Goal: Information Seeking & Learning: Find specific fact

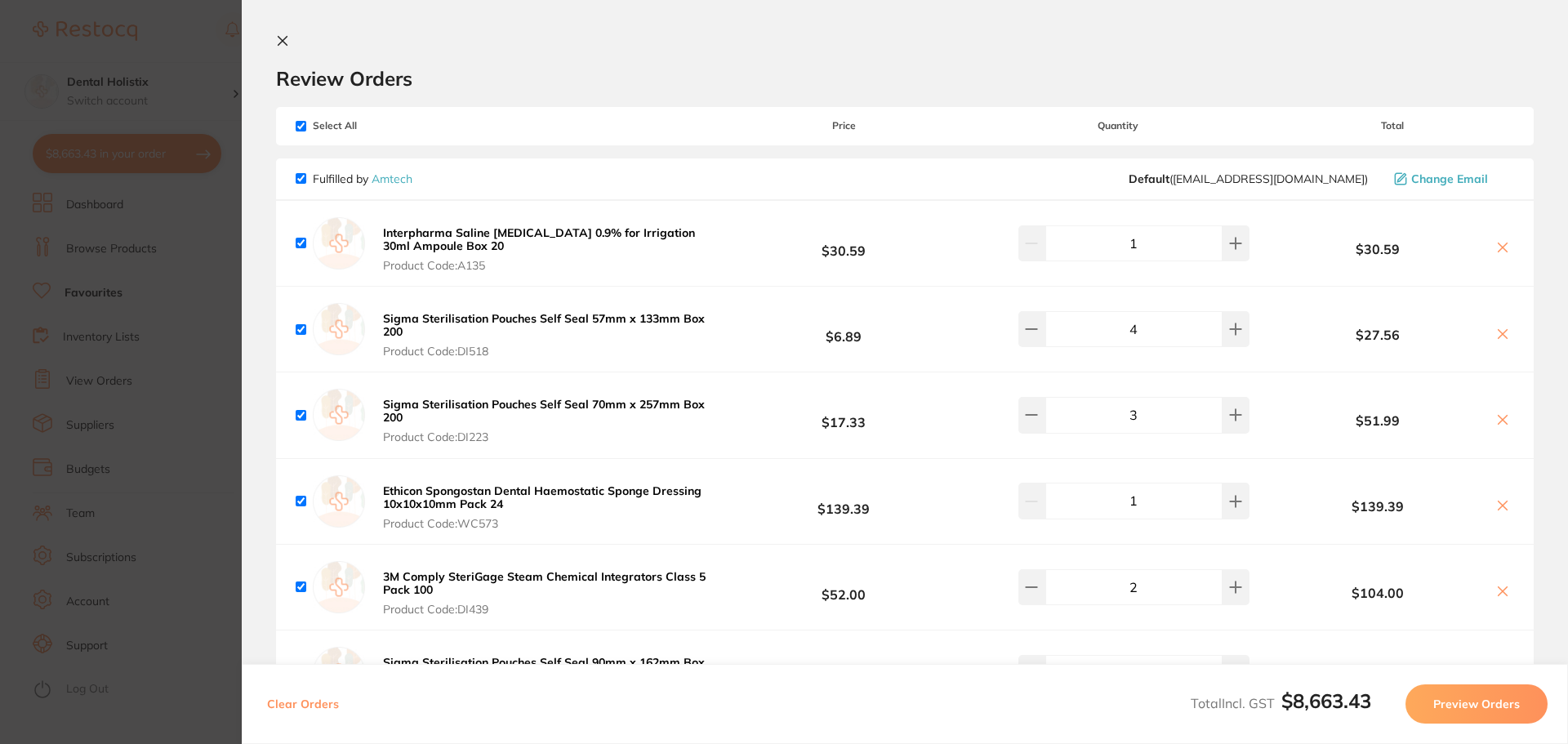
drag, startPoint x: 285, startPoint y: 41, endPoint x: 525, endPoint y: 107, distance: 248.9
click at [285, 40] on icon at bounding box center [282, 41] width 13 height 13
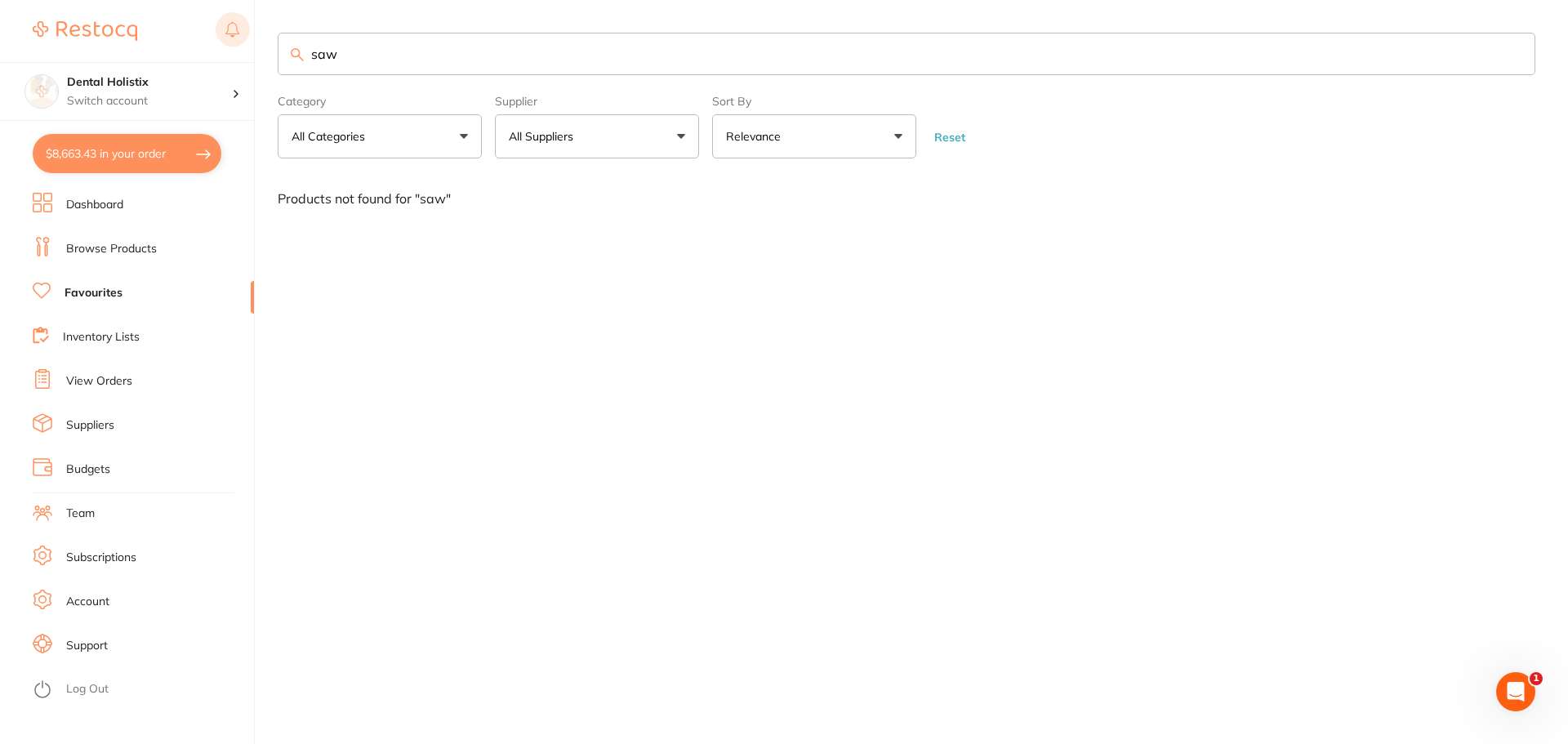
drag, startPoint x: 360, startPoint y: 52, endPoint x: 223, endPoint y: 46, distance: 137.1
click at [223, 46] on div "$8,663.43 Dental Holistix Switch account Dental Holistix $8,663.43 in your orde…" at bounding box center [784, 372] width 1568 height 744
click at [1527, 53] on input "saw" at bounding box center [906, 54] width 1258 height 42
click at [1516, 53] on input "saw" at bounding box center [906, 54] width 1258 height 42
click at [422, 59] on input "search" at bounding box center [906, 54] width 1258 height 42
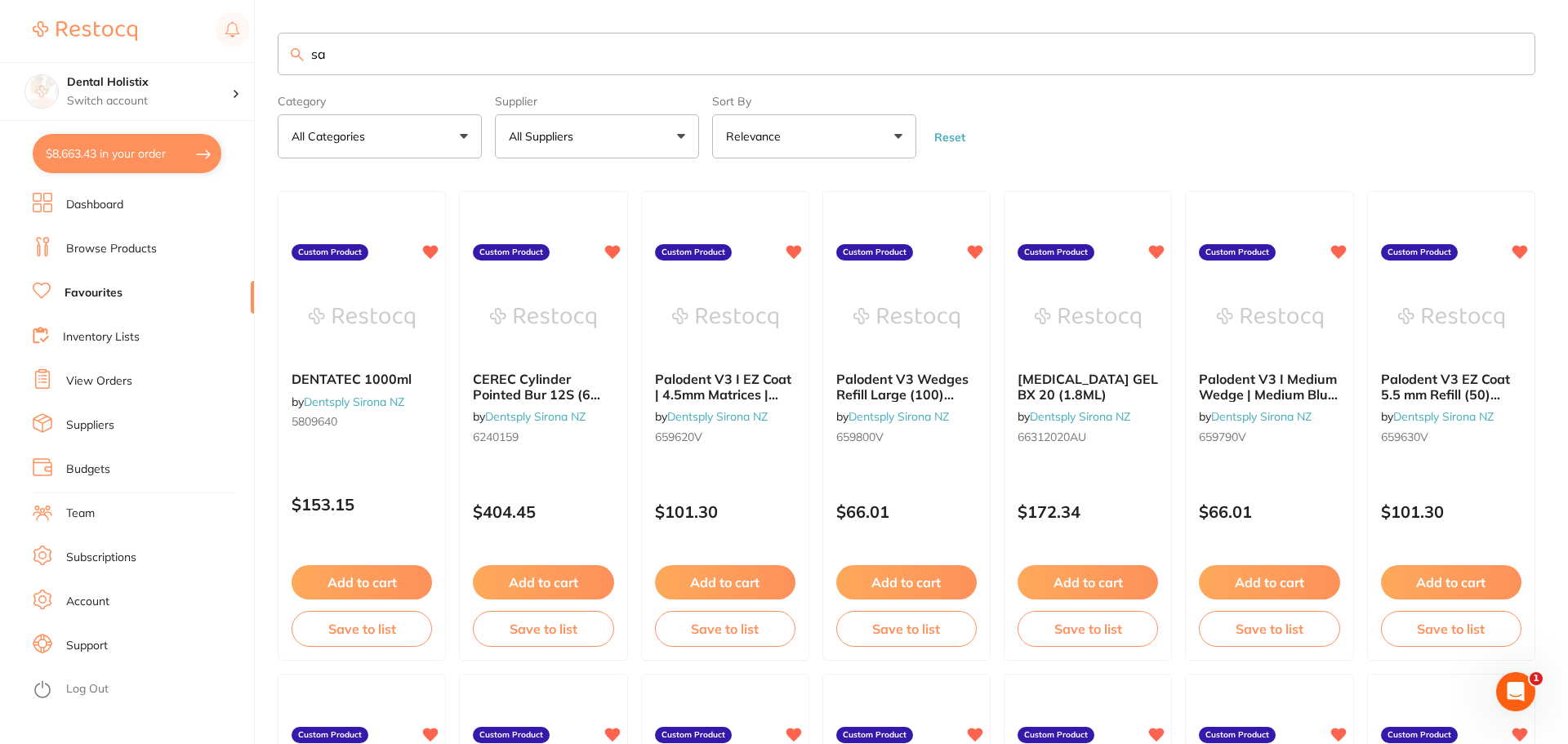
type input "saw"
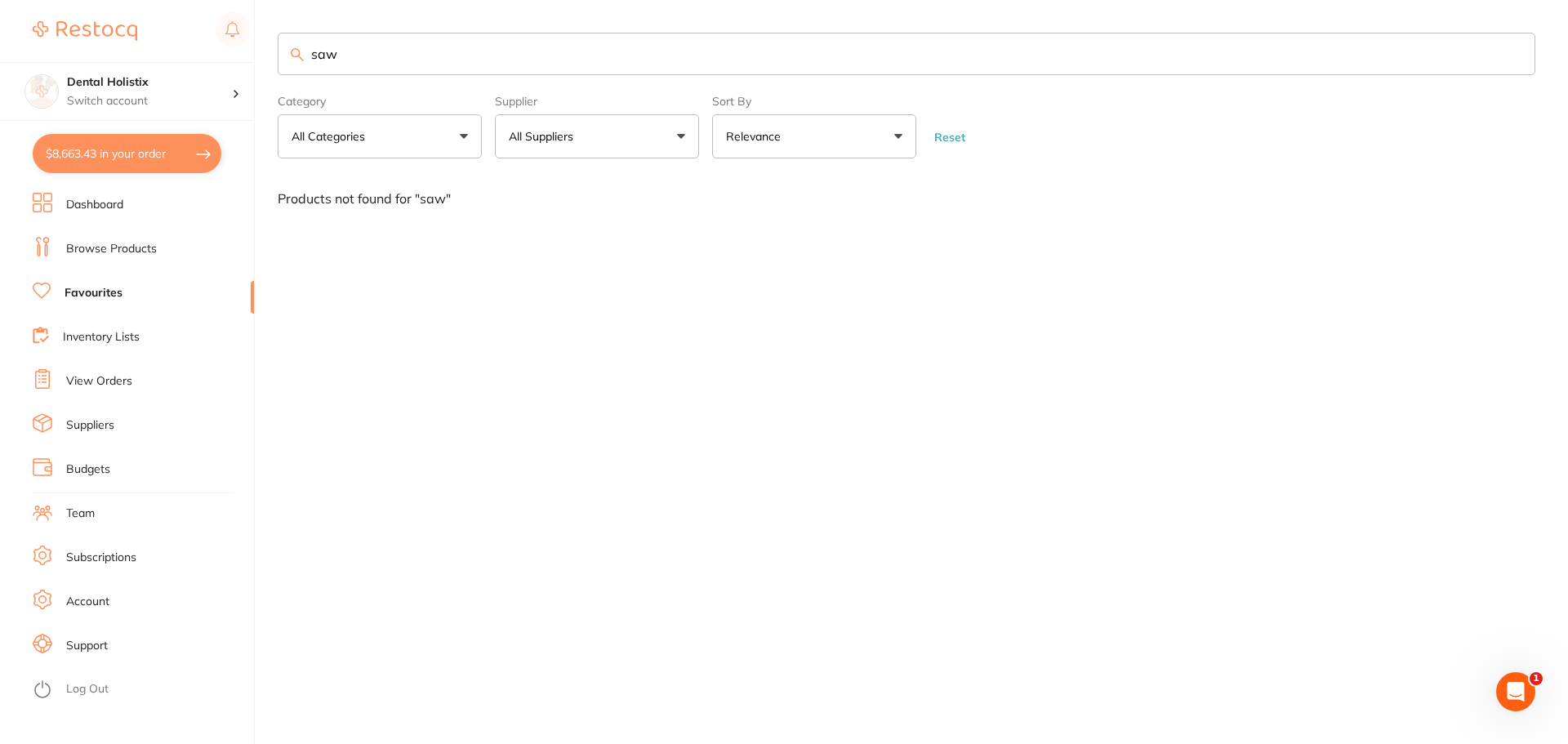
click at [678, 132] on button "All Suppliers" at bounding box center [597, 136] width 204 height 44
click at [444, 479] on div "saw Category All Categories All Categories No categories found Clear Category f…" at bounding box center [922, 372] width 1290 height 744
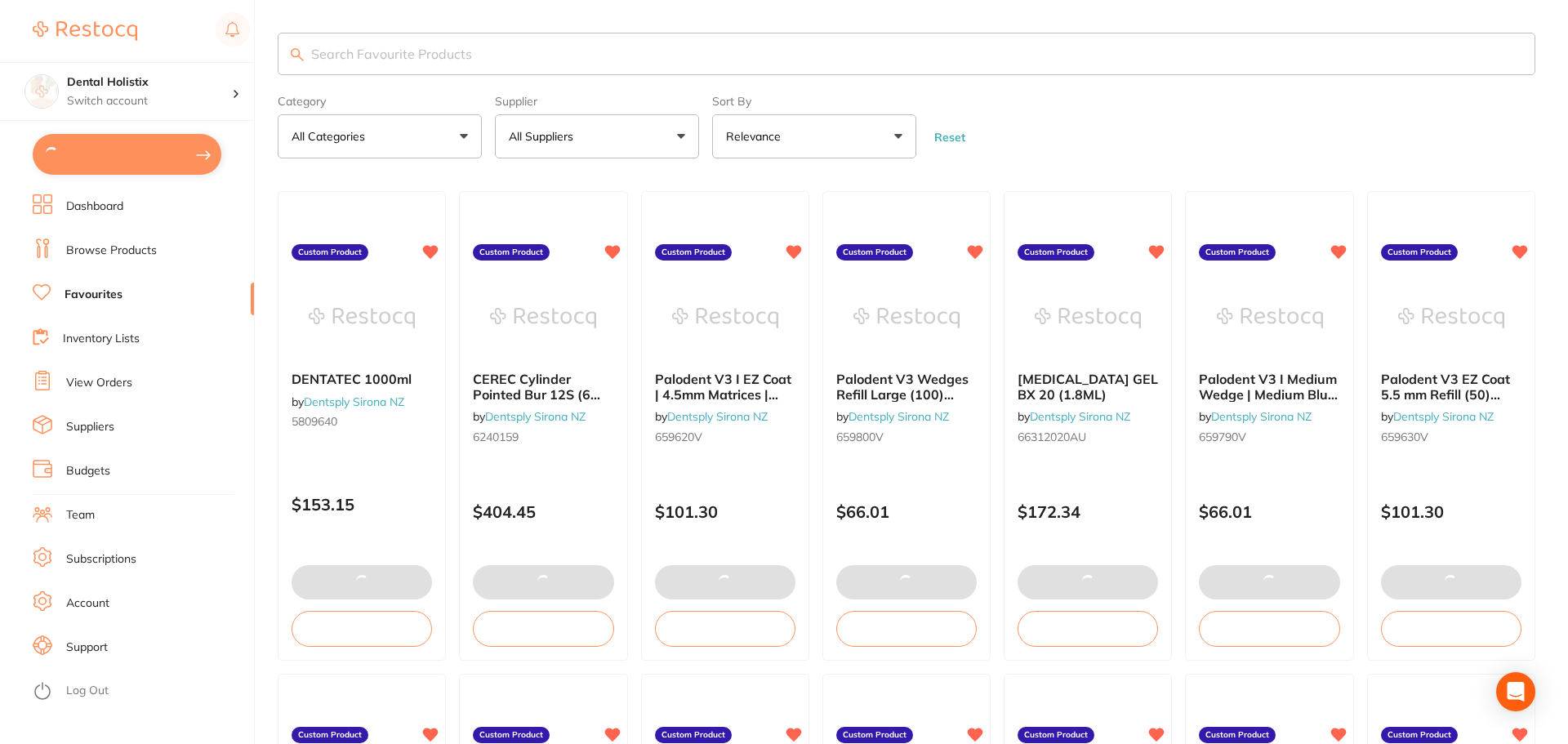
click at [684, 130] on button "All Suppliers" at bounding box center [597, 136] width 204 height 44
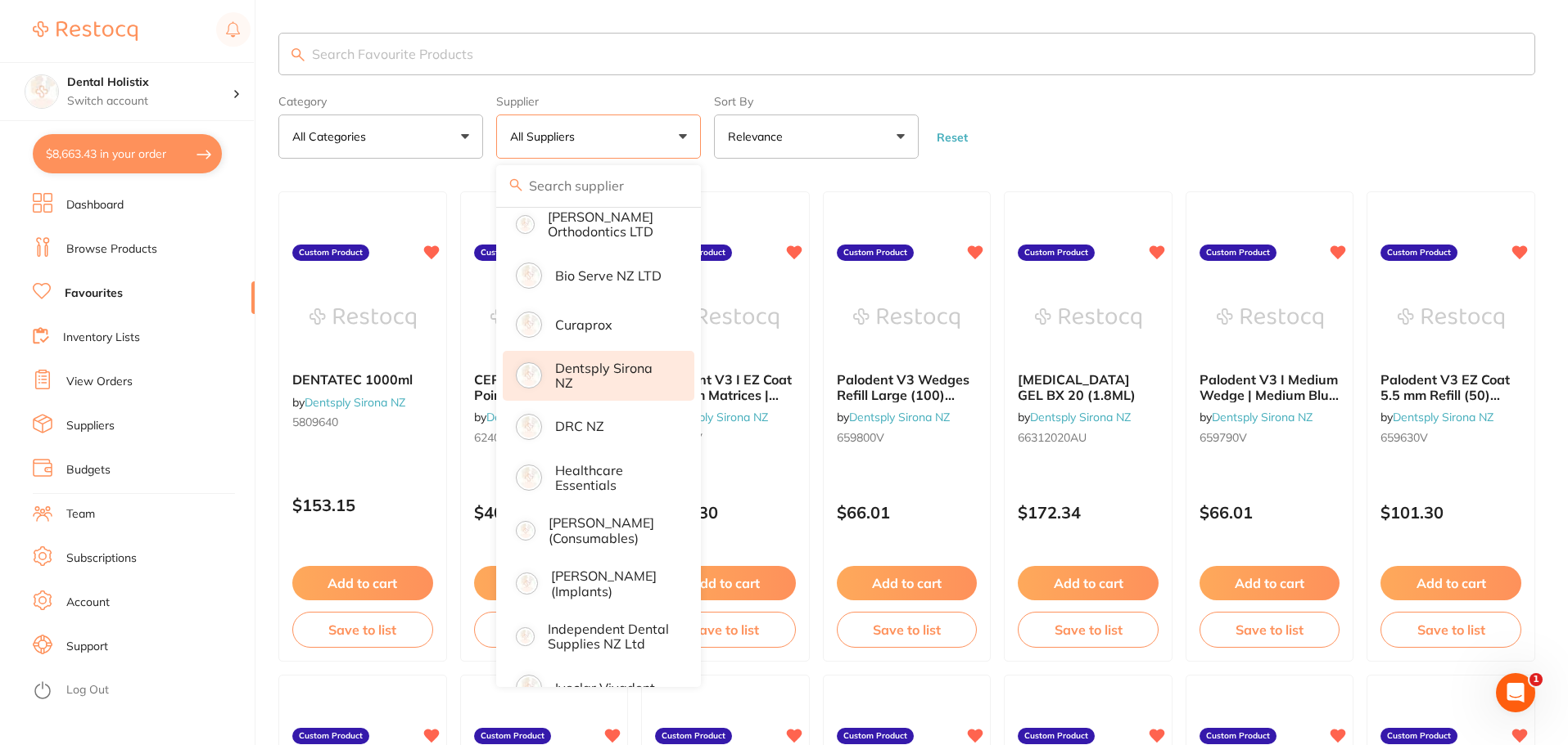
scroll to position [246, 0]
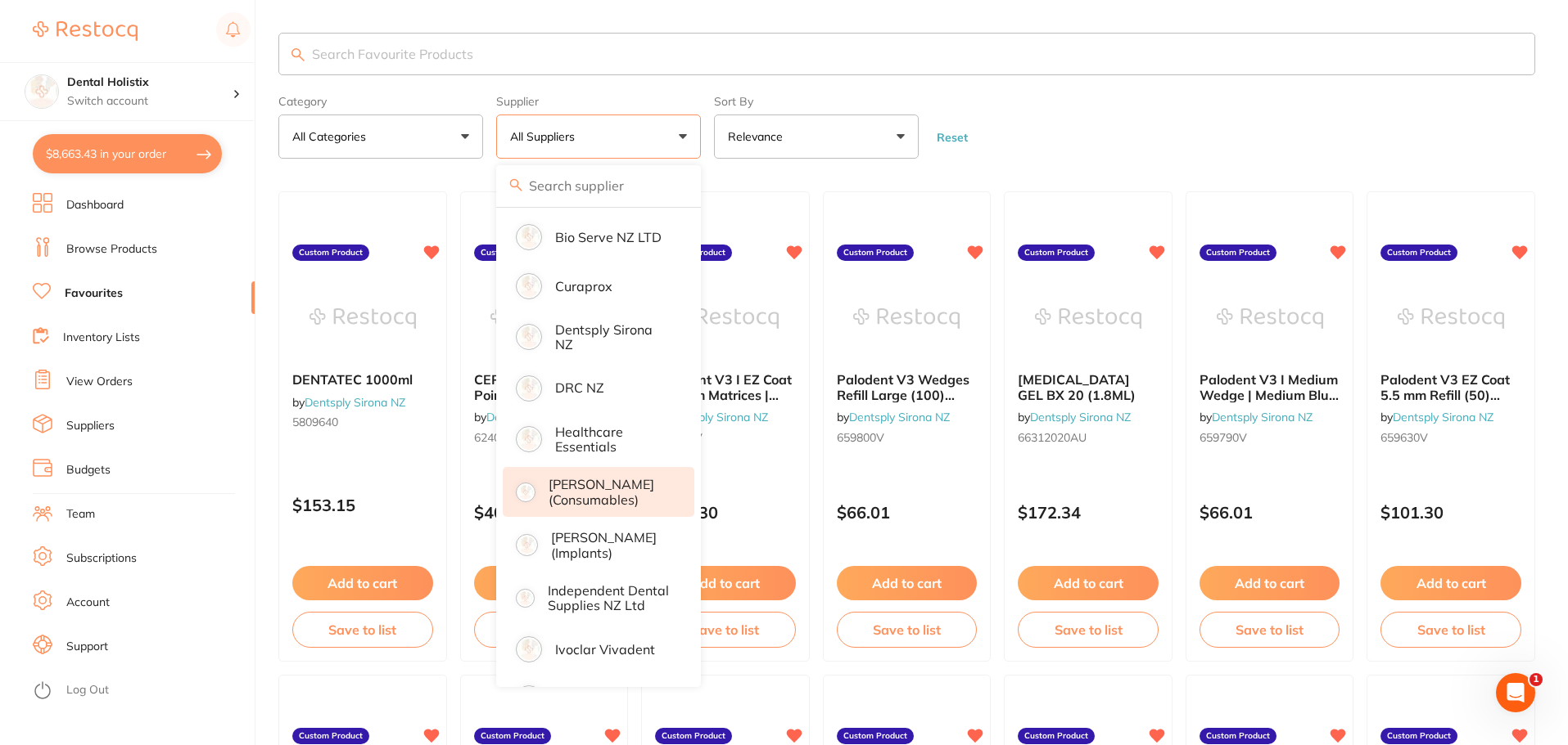
click at [593, 501] on p "[PERSON_NAME] (consumables)" at bounding box center [610, 492] width 123 height 31
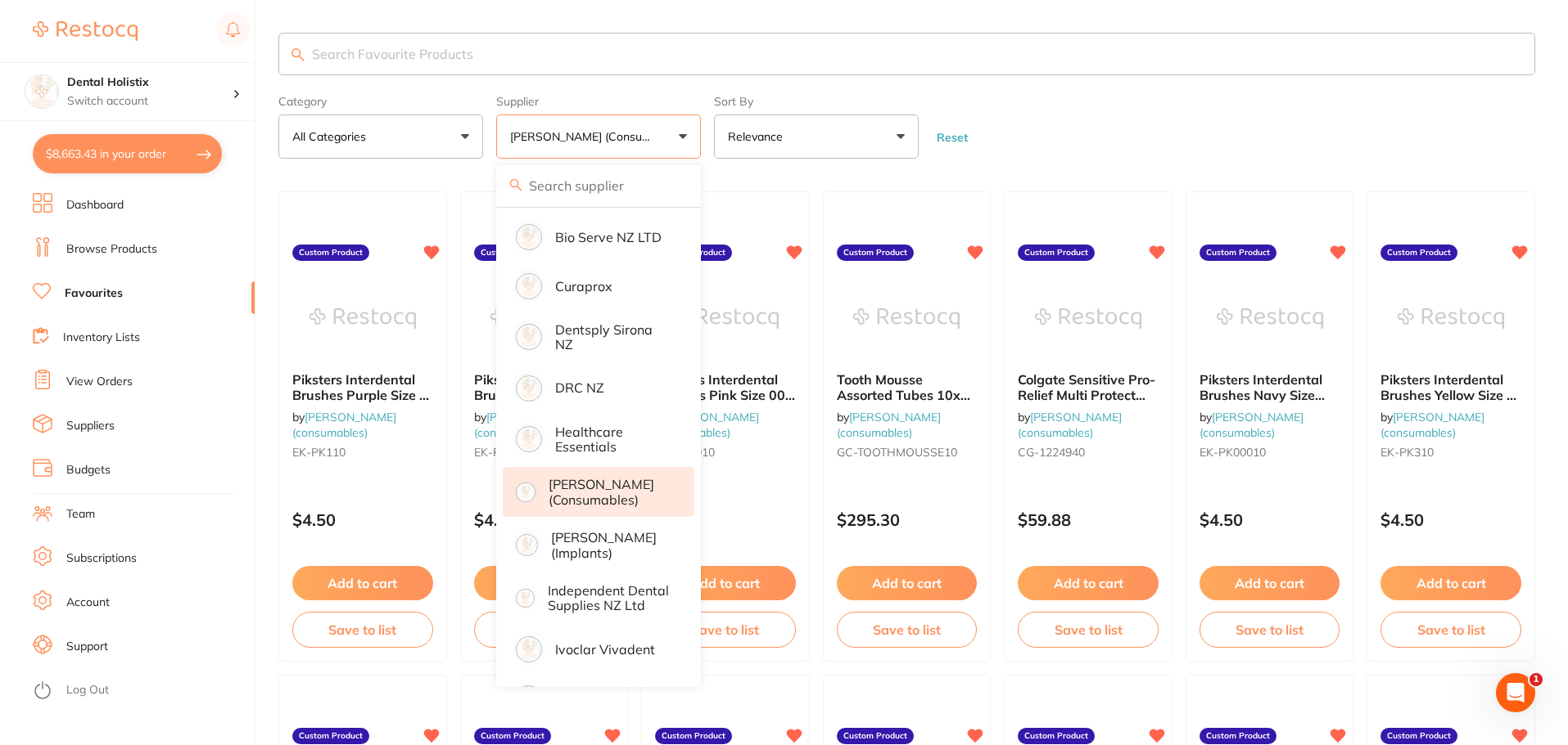
scroll to position [0, 0]
click at [635, 490] on p "[PERSON_NAME] (consumables)" at bounding box center [610, 492] width 123 height 31
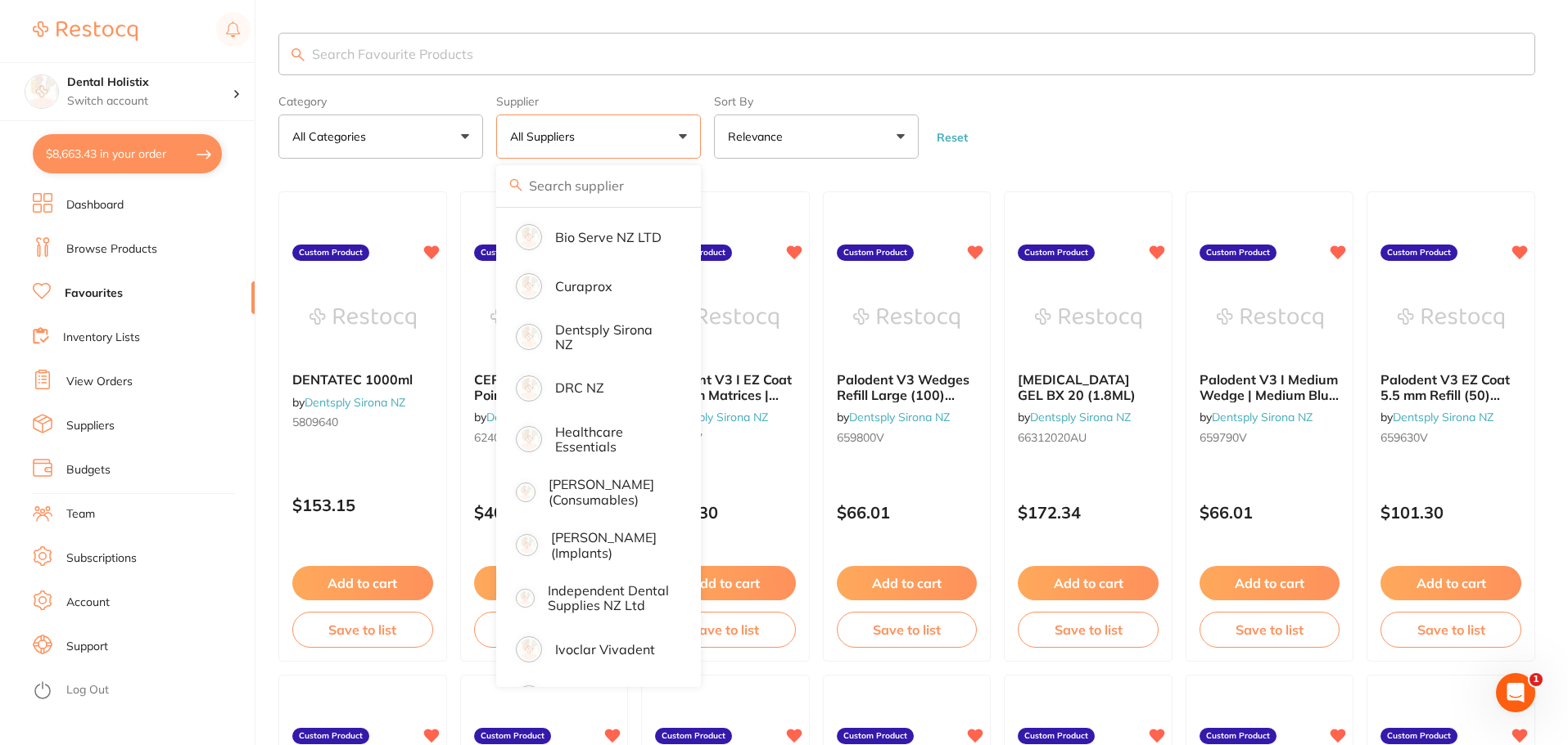
click at [472, 36] on input "search" at bounding box center [907, 54] width 1257 height 42
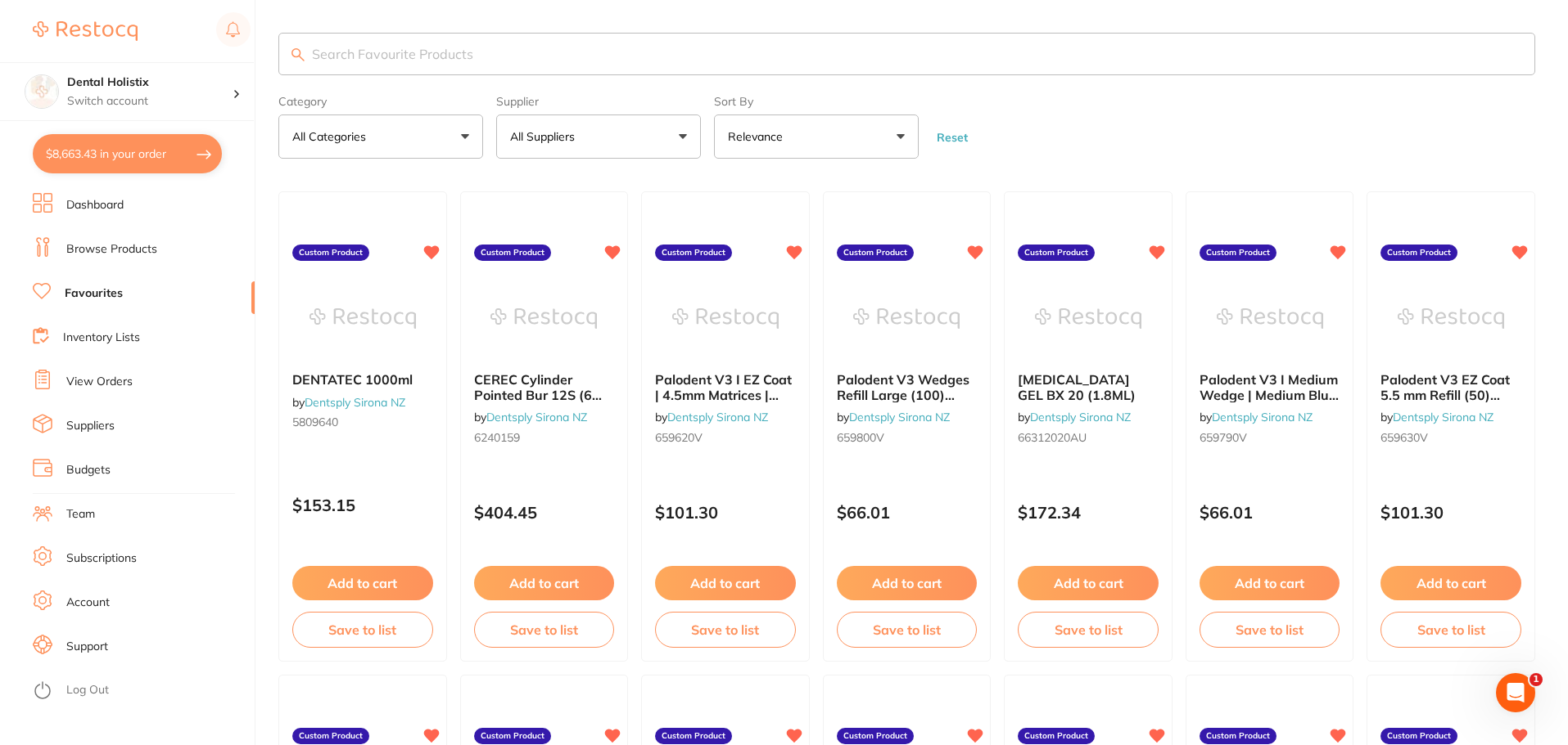
click at [646, 124] on button "All Suppliers" at bounding box center [598, 136] width 204 height 44
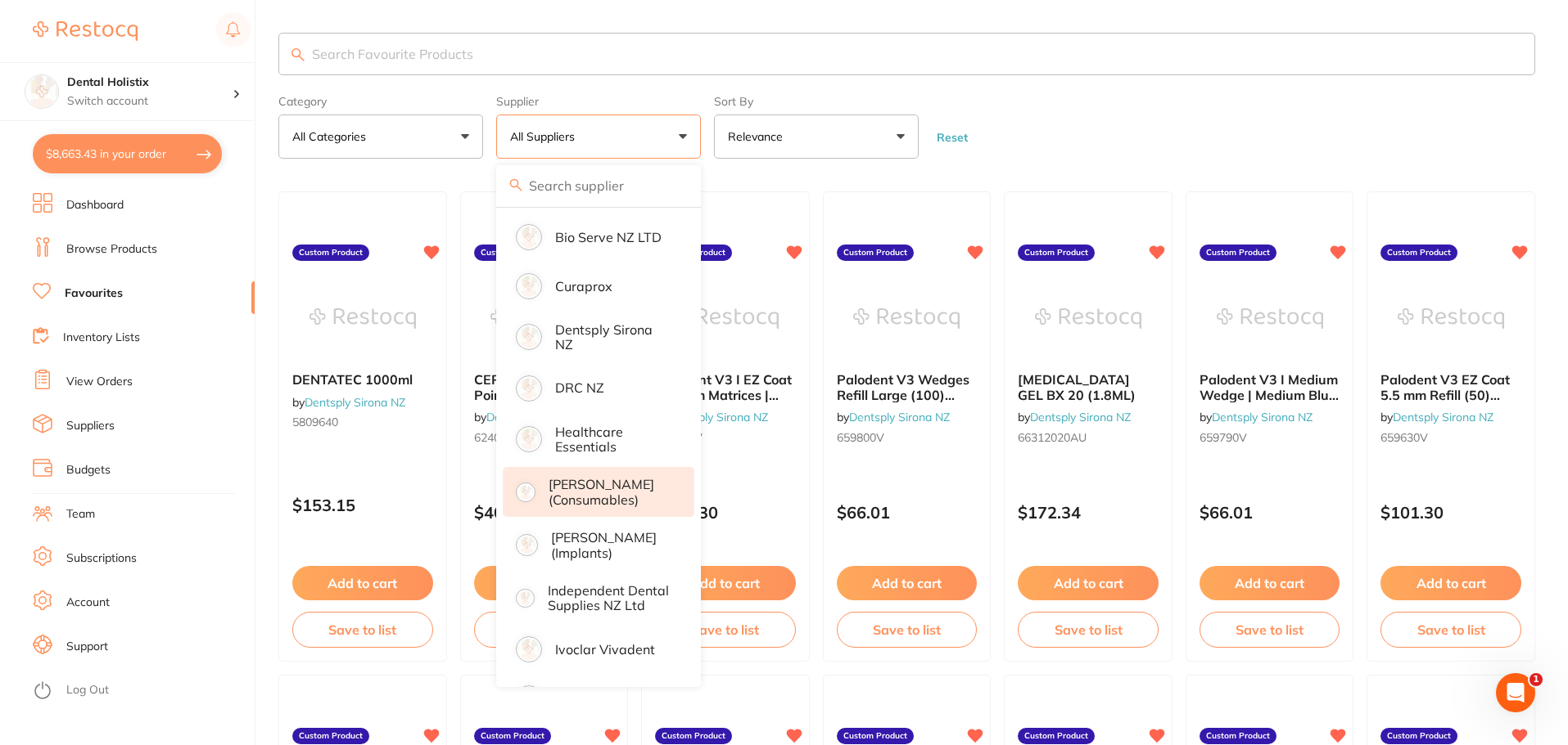
click at [609, 500] on p "[PERSON_NAME] (consumables)" at bounding box center [610, 492] width 123 height 31
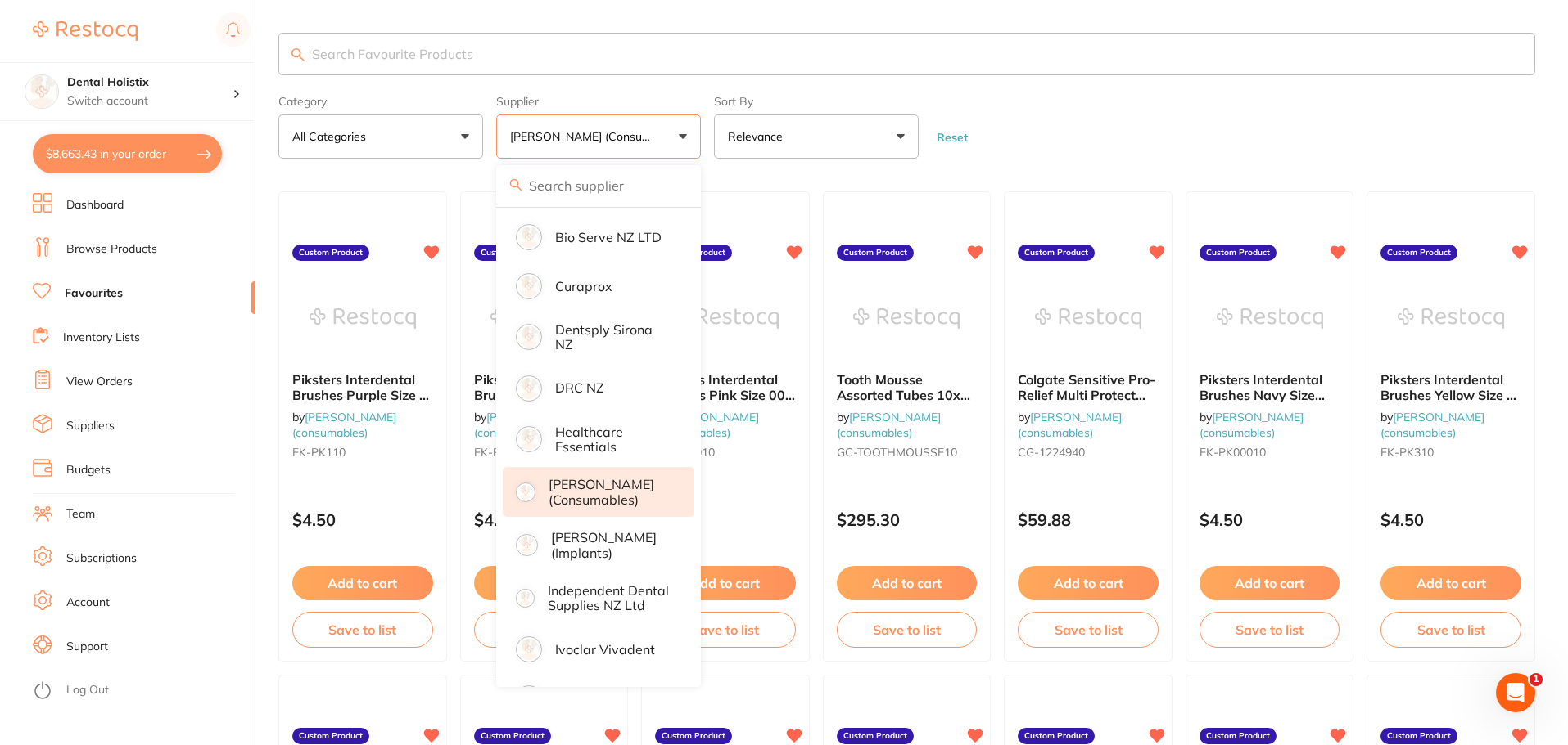
click at [458, 56] on input "search" at bounding box center [907, 54] width 1257 height 42
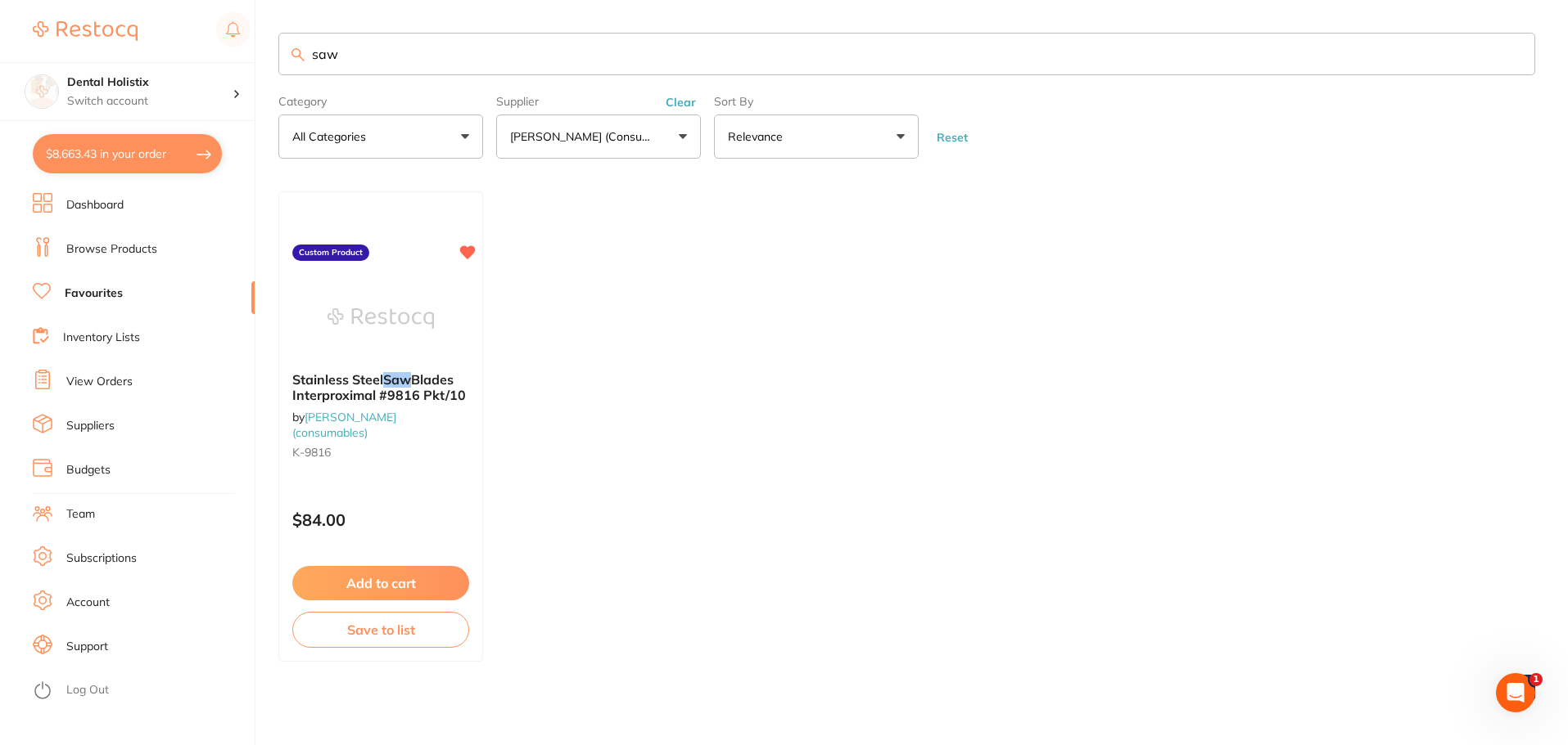
type input "saw"
click at [675, 140] on button "[PERSON_NAME] (consumables)" at bounding box center [598, 136] width 204 height 44
click at [513, 58] on input "saw" at bounding box center [907, 54] width 1257 height 42
click at [1509, 49] on input "saw" at bounding box center [907, 54] width 1257 height 42
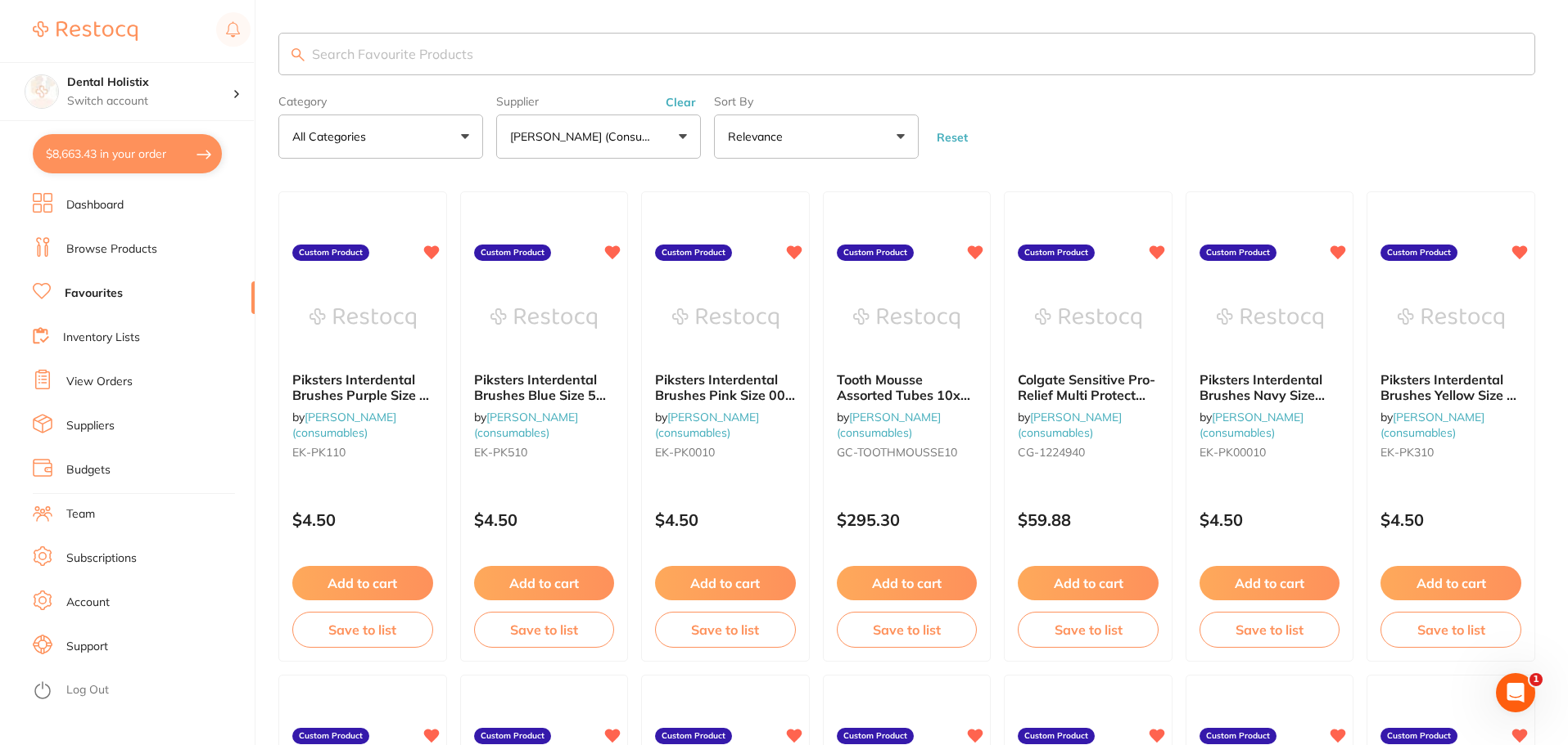
click at [676, 142] on button "[PERSON_NAME] (consumables)" at bounding box center [598, 136] width 204 height 44
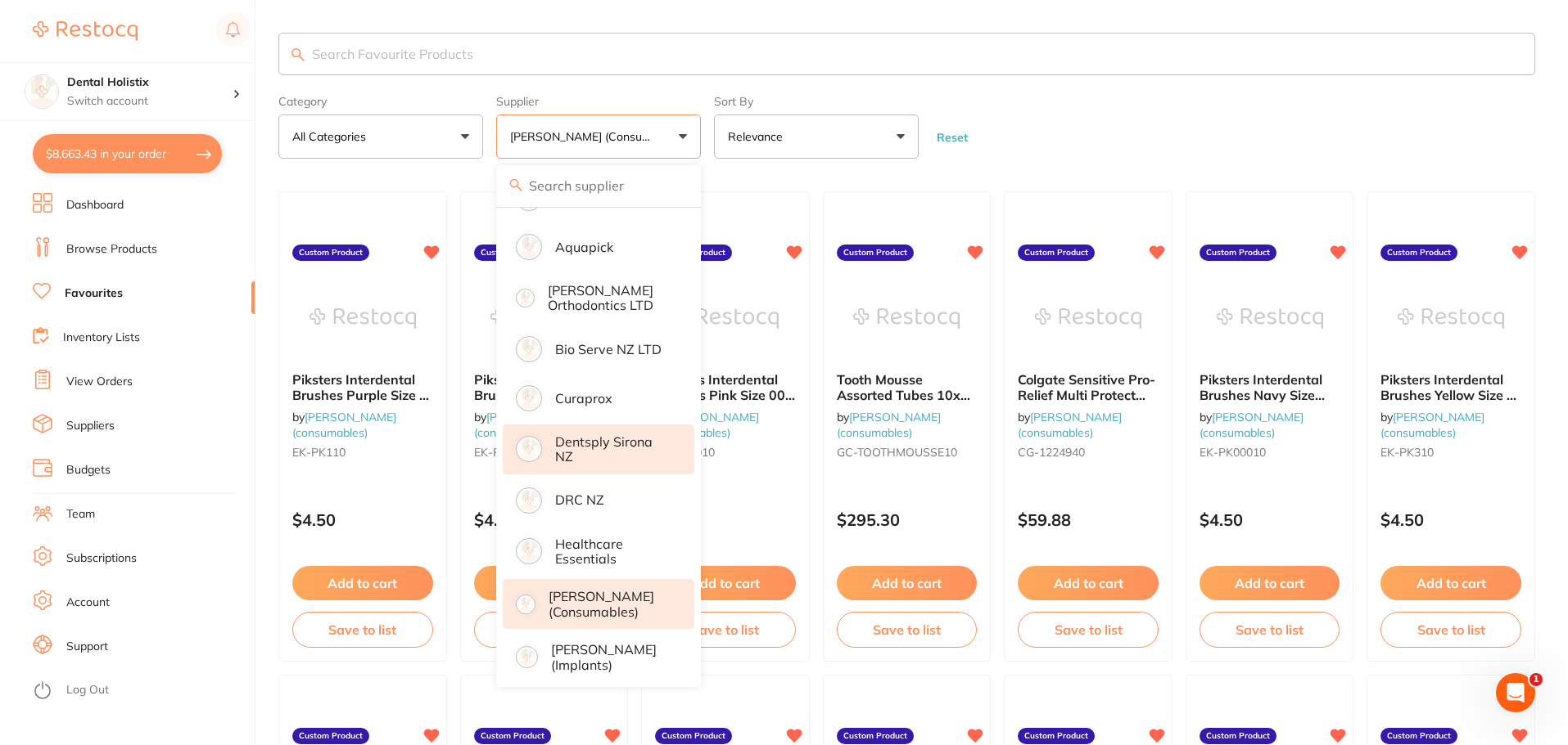
scroll to position [164, 0]
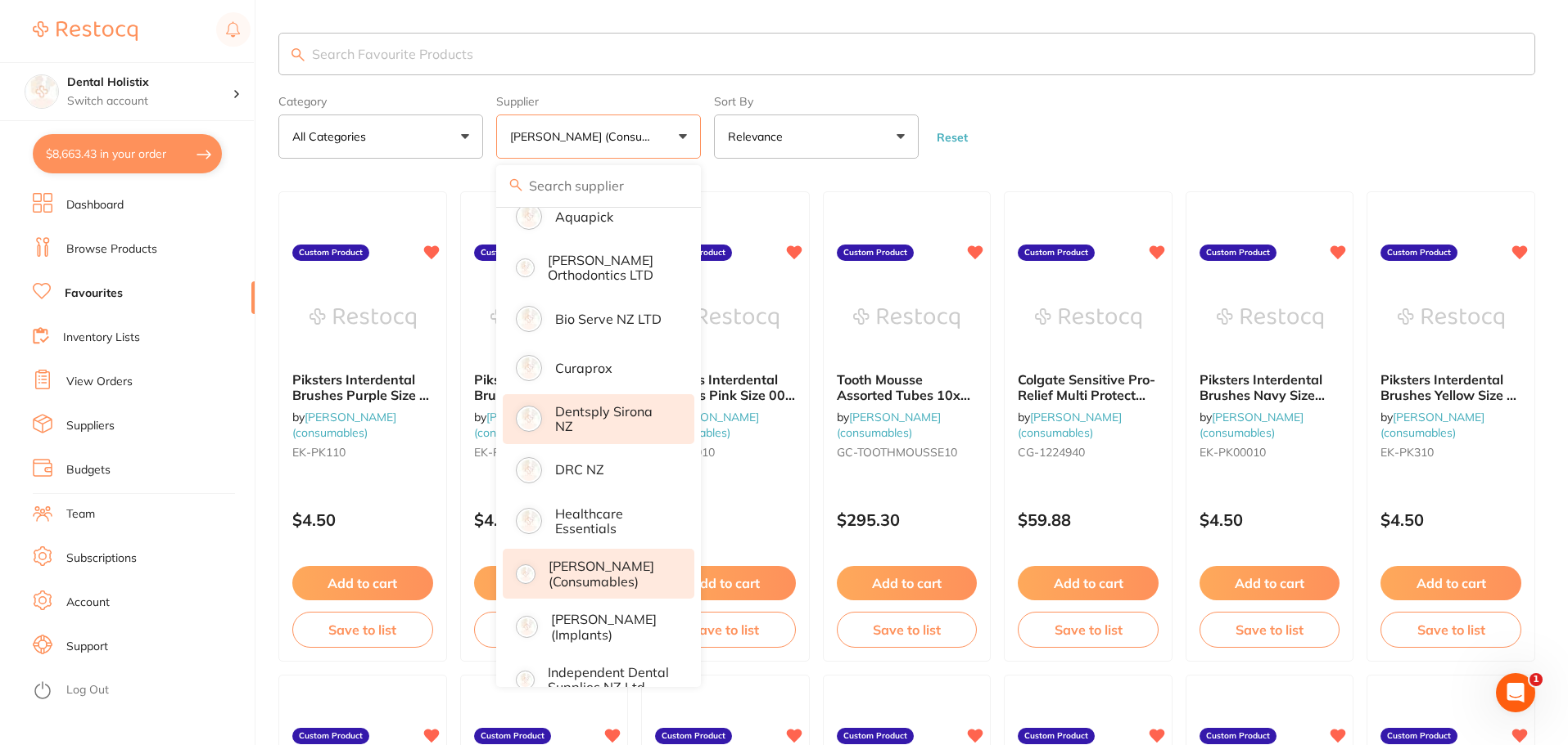
click at [591, 420] on p "Dentsply Sirona NZ" at bounding box center [612, 420] width 116 height 31
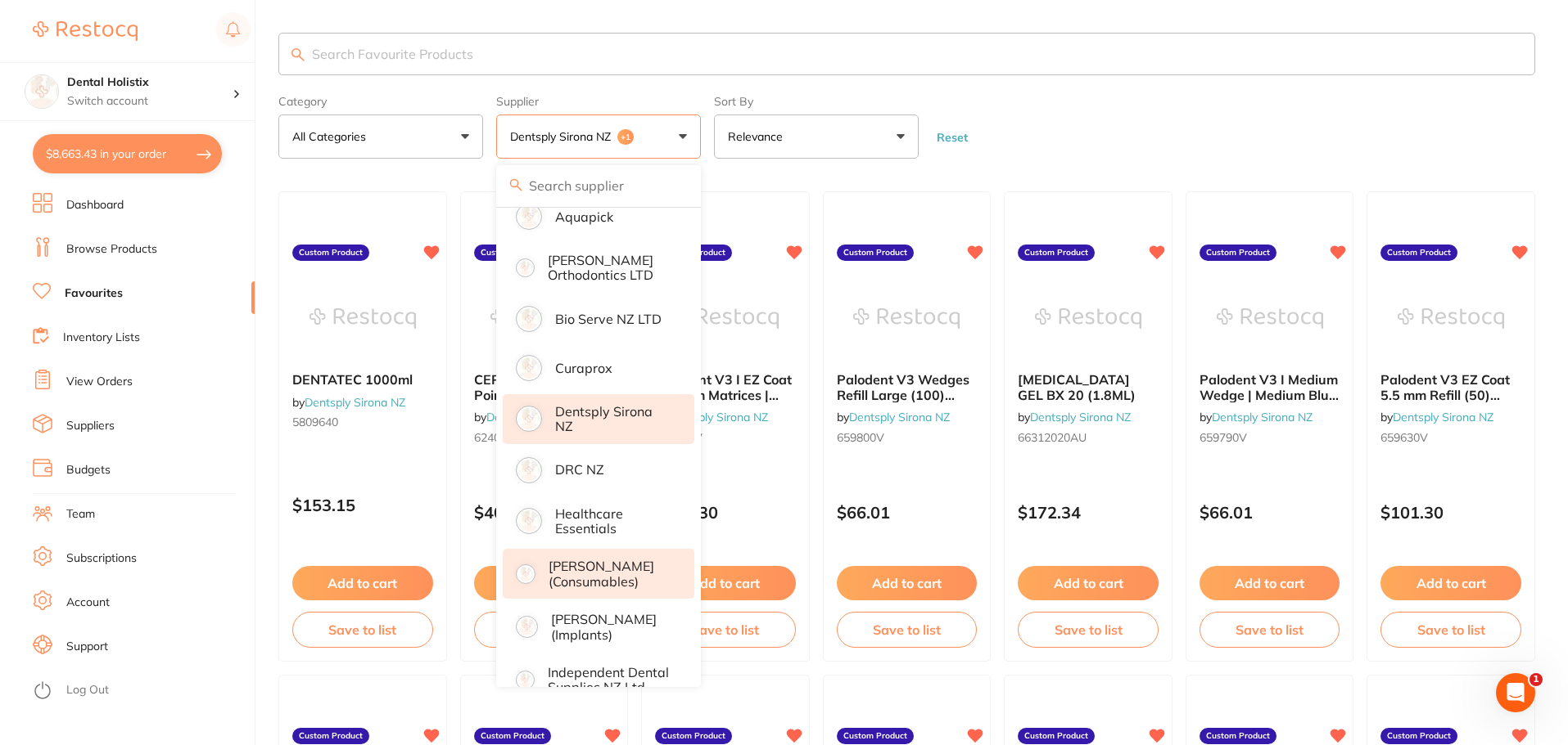
scroll to position [0, 0]
click at [596, 54] on input "search" at bounding box center [907, 54] width 1257 height 42
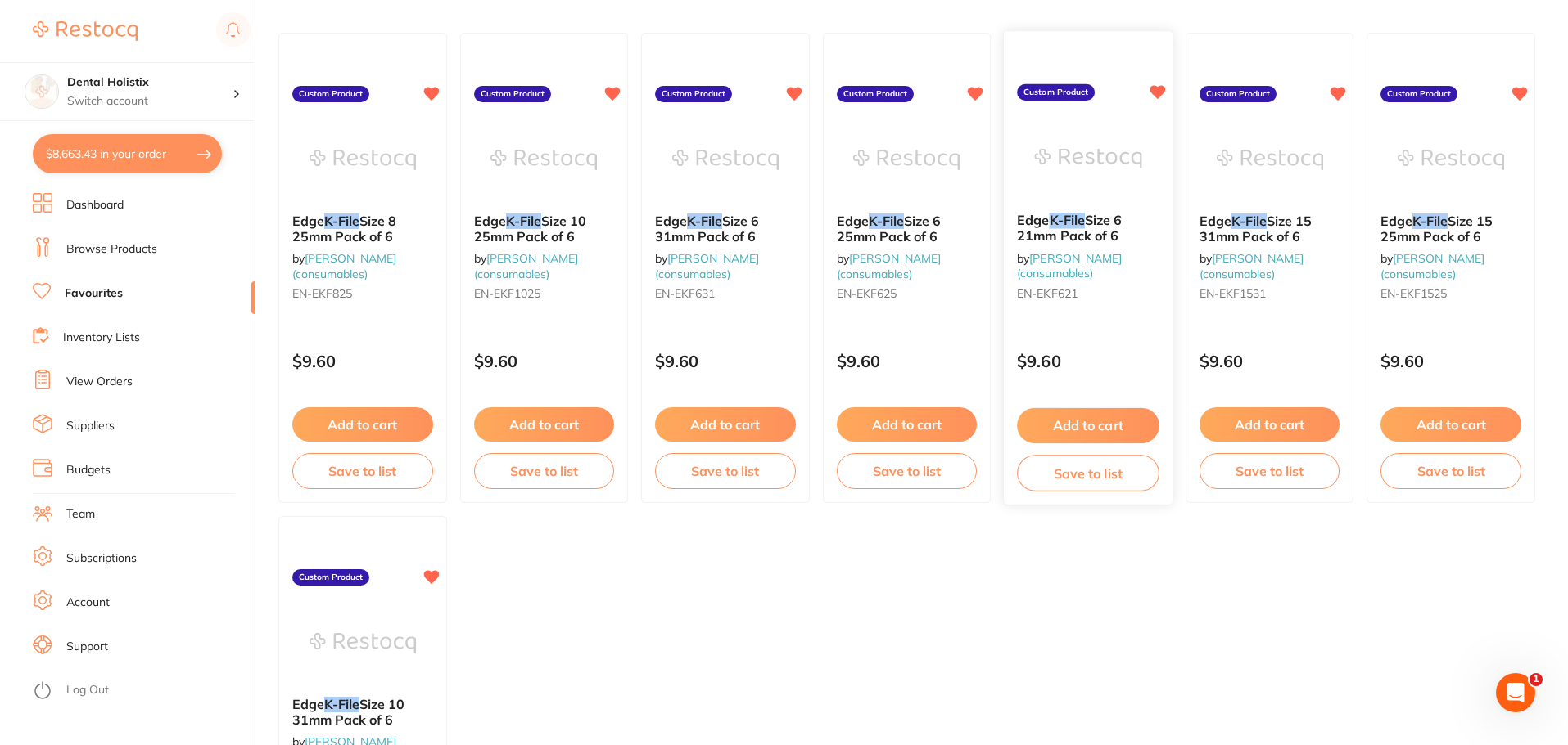
scroll to position [82, 0]
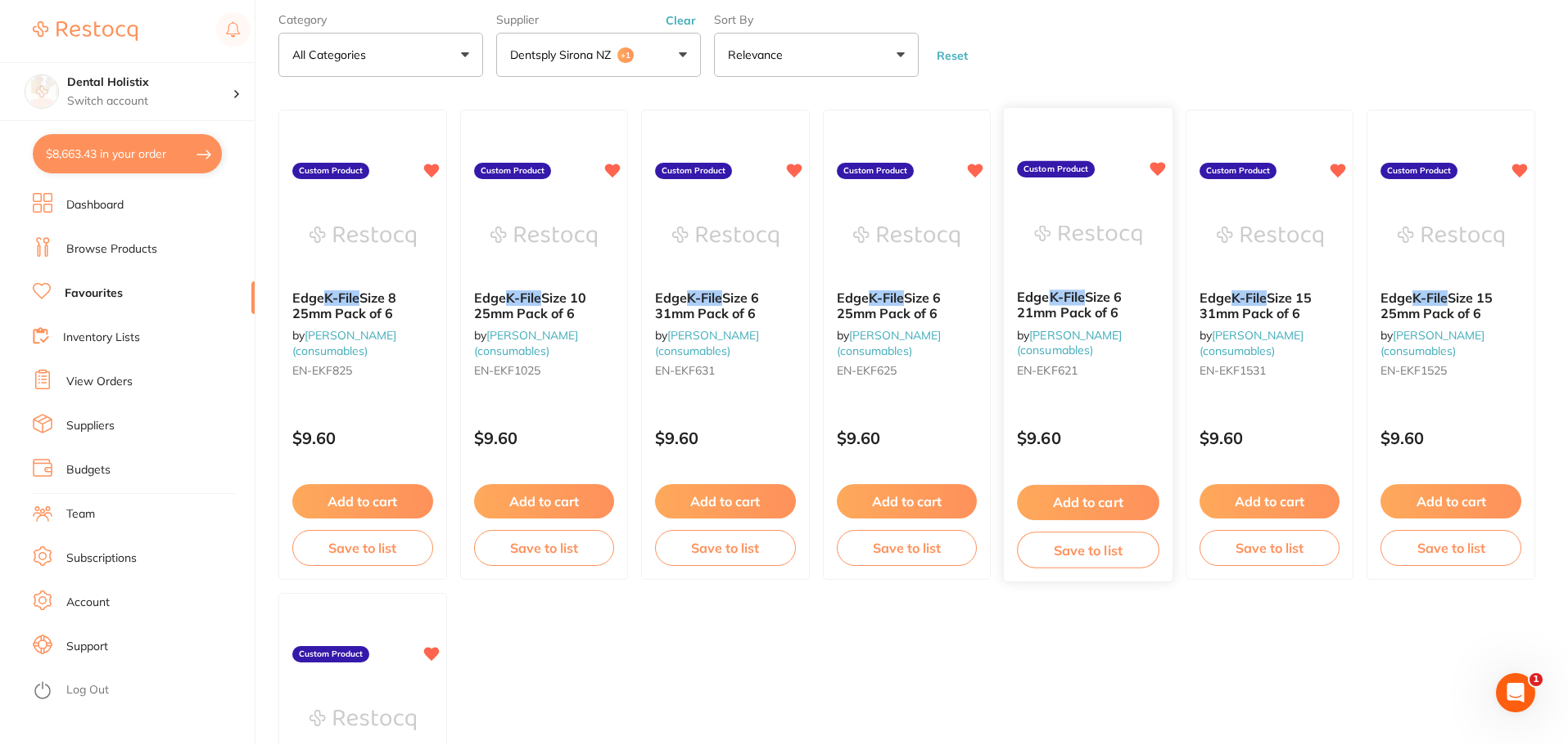
type input "k-file"
click at [1108, 303] on span "Size 6 21mm Pack of 6" at bounding box center [1069, 306] width 105 height 32
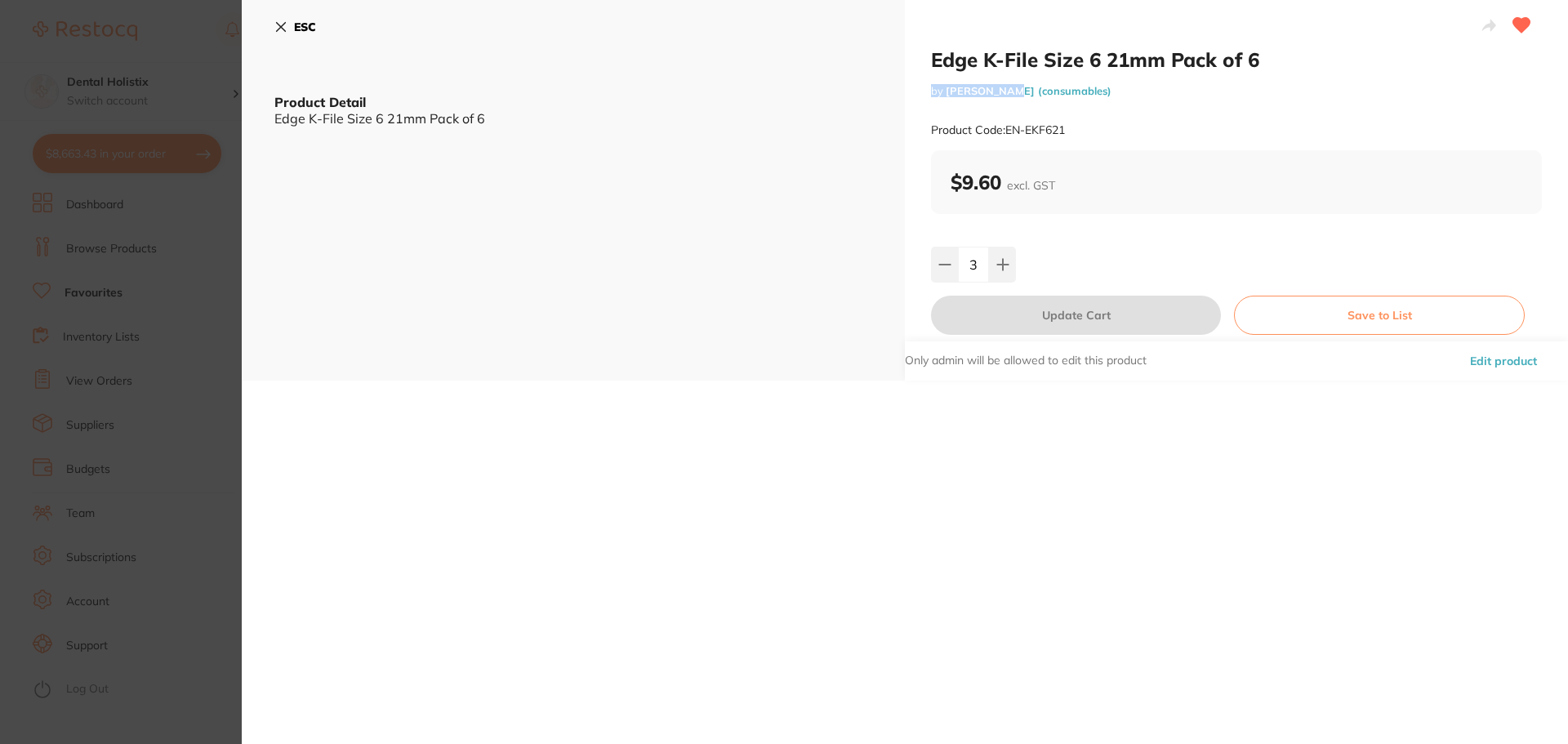
drag, startPoint x: 1284, startPoint y: 59, endPoint x: 1002, endPoint y: 82, distance: 282.9
click at [1002, 82] on div "Edge K-File Size 6 21mm Pack of 6 by [PERSON_NAME] (consumables) Product Code: …" at bounding box center [1236, 99] width 611 height 103
click at [1006, 58] on h2 "Edge K-File Size 6 21mm Pack of 6" at bounding box center [1236, 59] width 611 height 25
drag, startPoint x: 928, startPoint y: 63, endPoint x: 1158, endPoint y: 69, distance: 230.1
click at [1158, 69] on div "Edge K-File Size 6 21mm Pack of 6 by [PERSON_NAME] (consumables) Product Code: …" at bounding box center [1237, 190] width 663 height 381
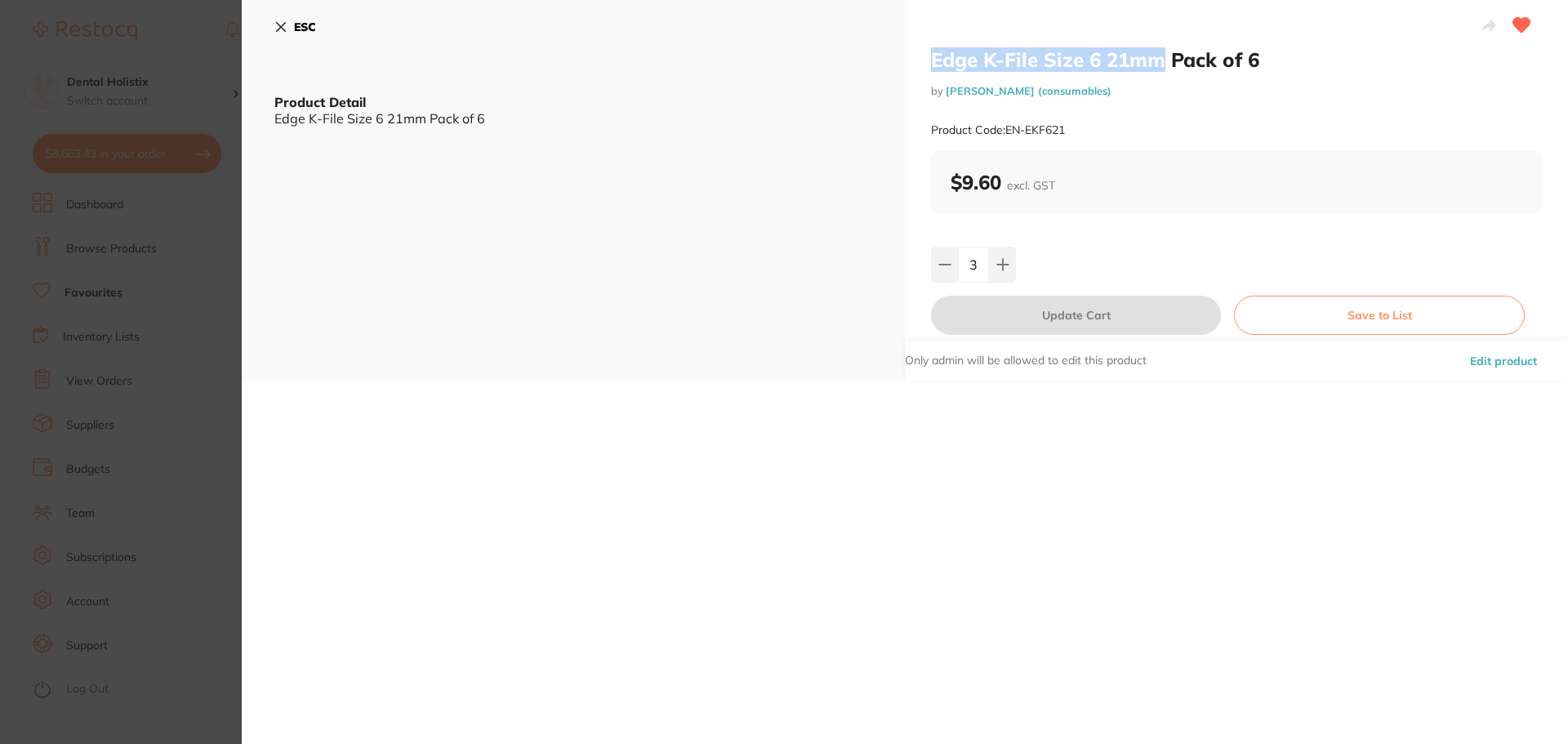
copy h2 "Edge K-File Size 6 21mm"
drag, startPoint x: 1072, startPoint y: 133, endPoint x: 1008, endPoint y: 133, distance: 64.0
click at [1008, 133] on div "Product Code: EN-EKF621" at bounding box center [1236, 130] width 611 height 40
copy small "EN-EKF621"
click at [281, 27] on icon at bounding box center [281, 27] width 9 height 9
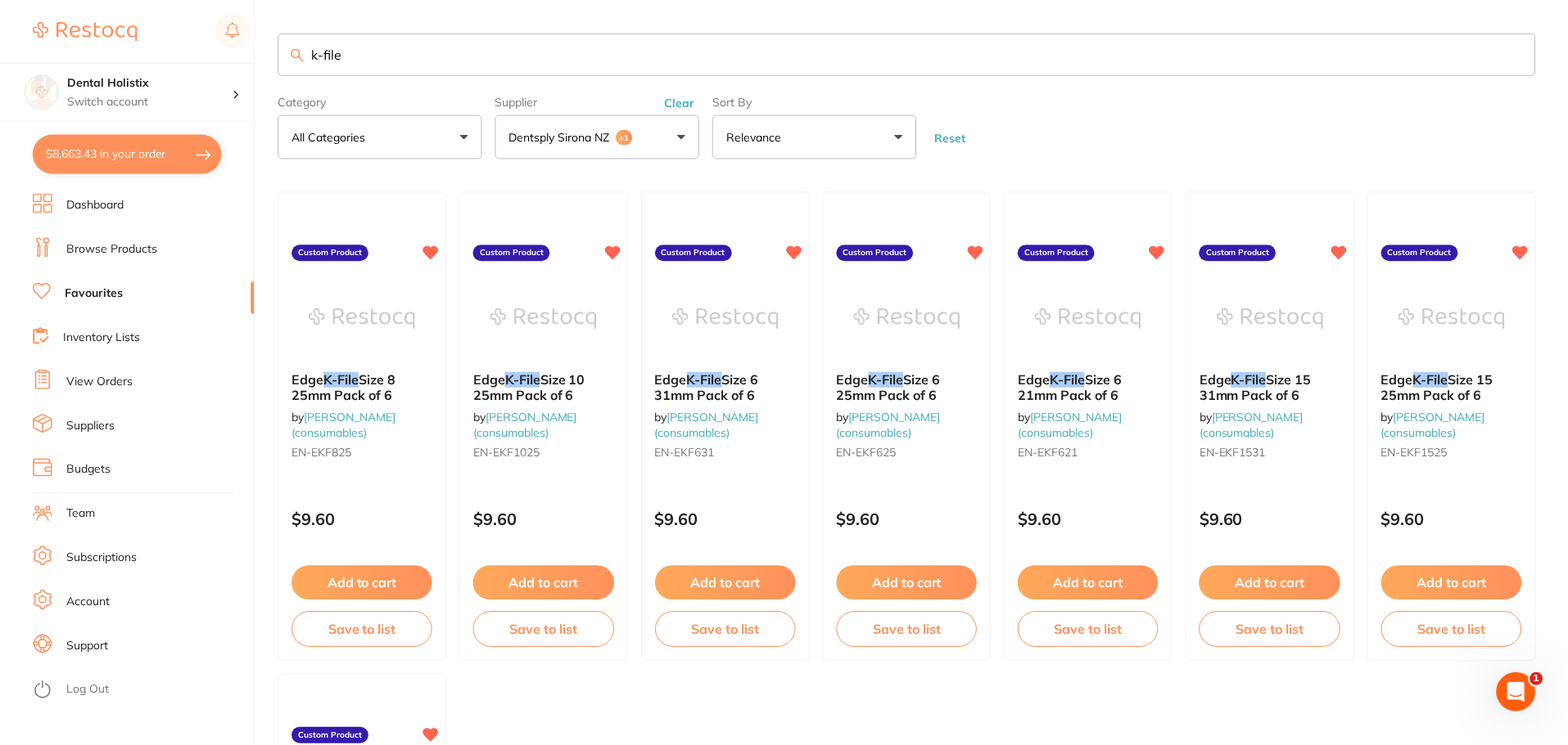
scroll to position [82, 0]
